Goal: Check status: Check status

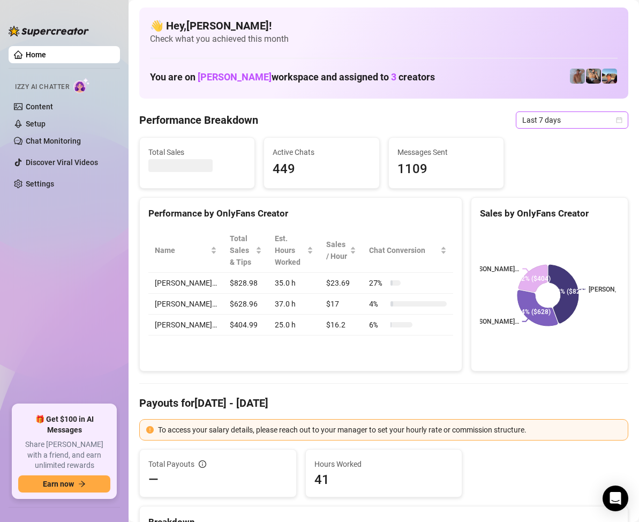
click at [616, 117] on icon "calendar" at bounding box center [619, 120] width 6 height 6
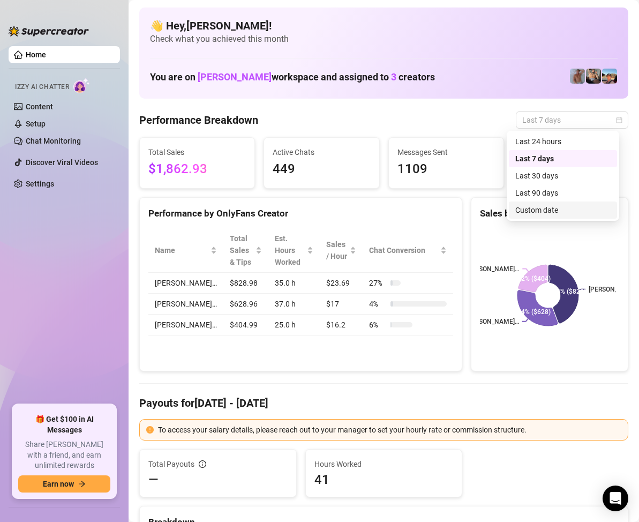
click at [548, 207] on div "Custom date" at bounding box center [562, 210] width 95 height 12
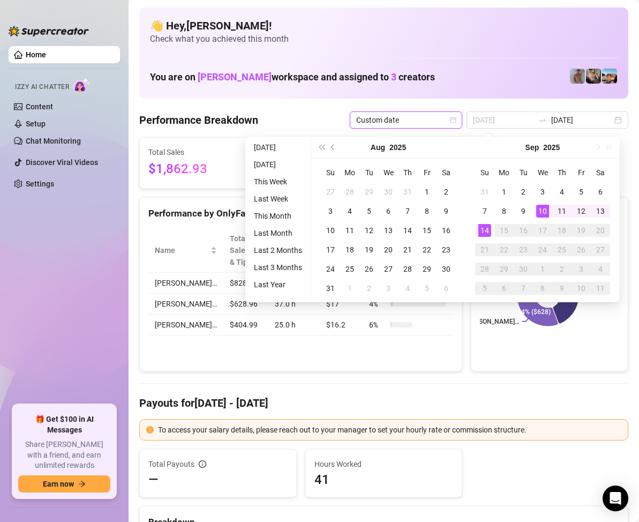
type input "[DATE]"
click at [485, 228] on div "14" at bounding box center [484, 230] width 13 height 13
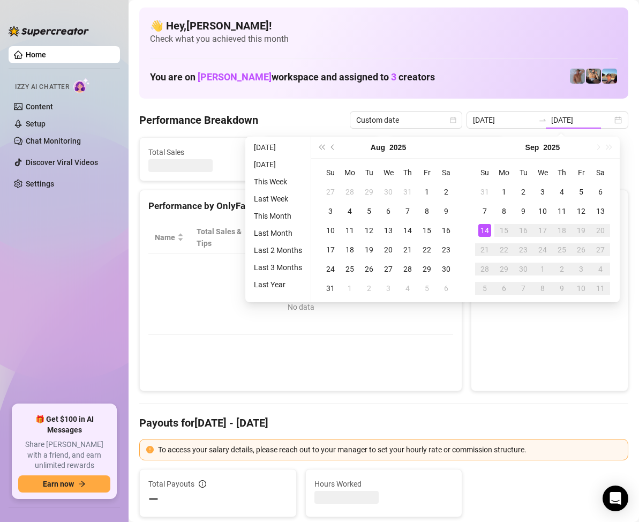
type input "[DATE]"
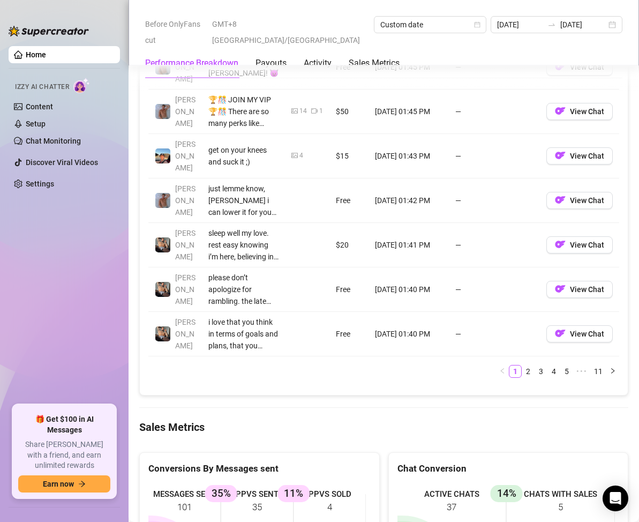
scroll to position [1446, 0]
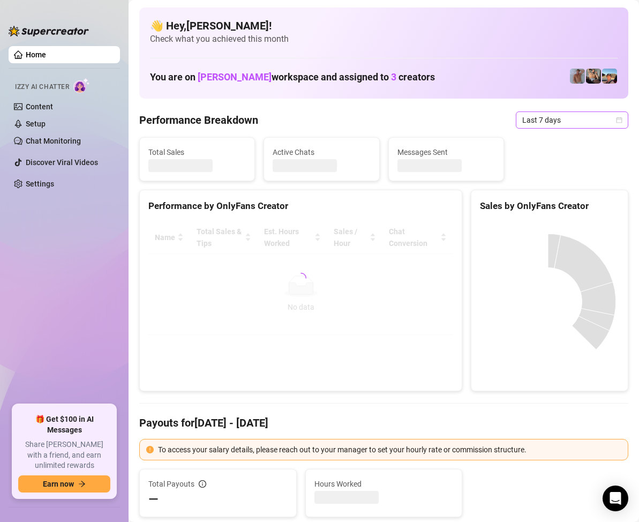
click at [616, 119] on icon "calendar" at bounding box center [619, 120] width 6 height 6
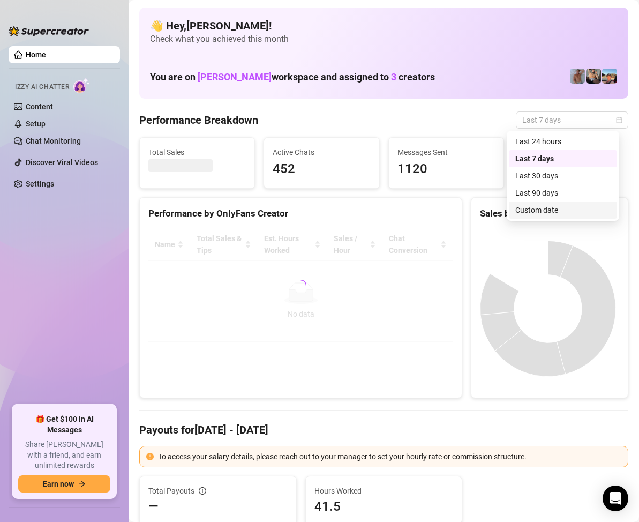
click at [549, 208] on div "Custom date" at bounding box center [562, 210] width 95 height 12
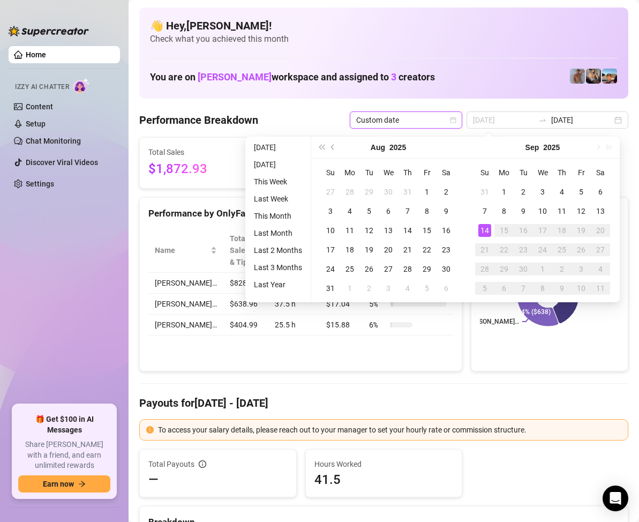
type input "[DATE]"
click at [486, 228] on div "14" at bounding box center [484, 230] width 13 height 13
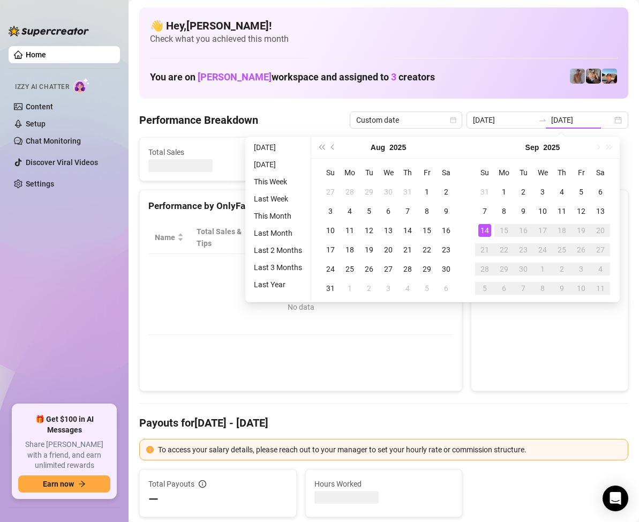
type input "[DATE]"
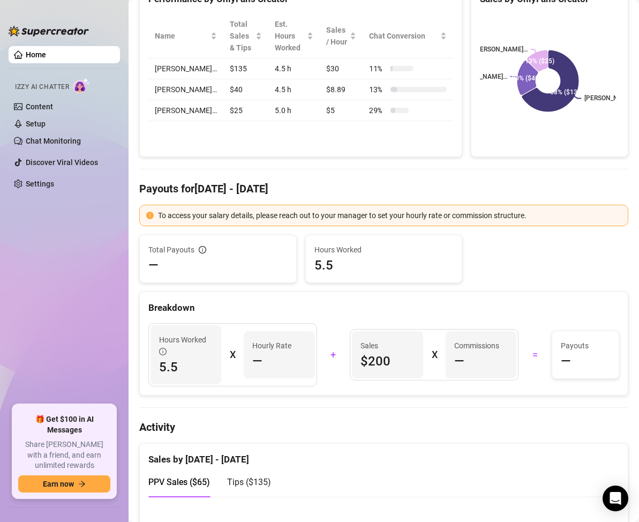
scroll to position [107, 0]
